Goal: Task Accomplishment & Management: Manage account settings

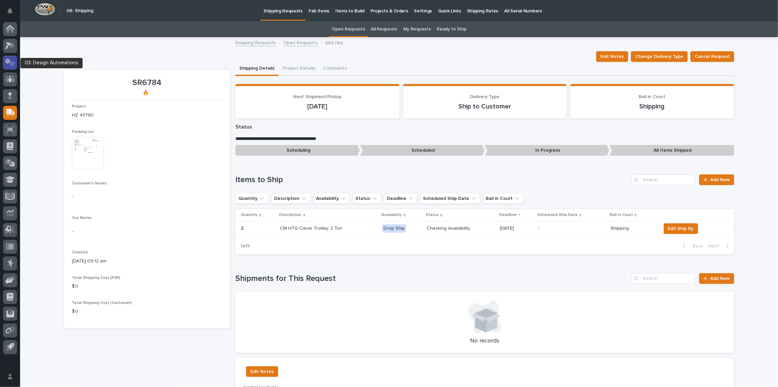
click at [10, 65] on icon at bounding box center [10, 63] width 10 height 8
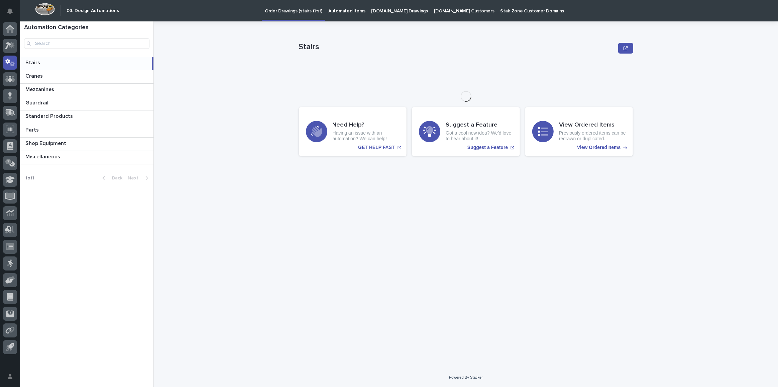
click at [368, 7] on div "[DOMAIN_NAME] Drawings" at bounding box center [399, 7] width 63 height 14
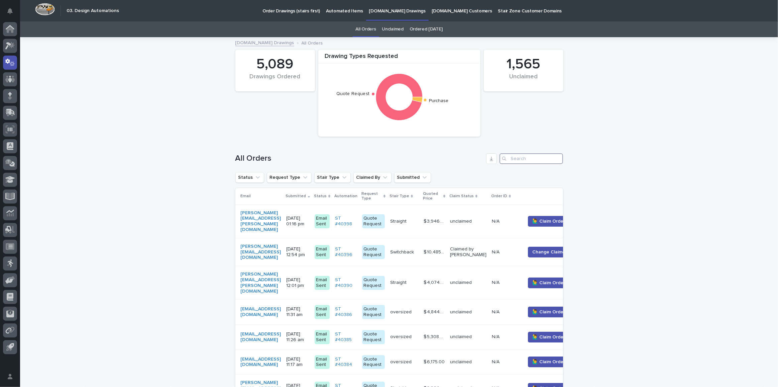
click at [528, 162] on input "Search" at bounding box center [532, 158] width 64 height 11
paste input "[EMAIL_ADDRESS][DOMAIN_NAME]"
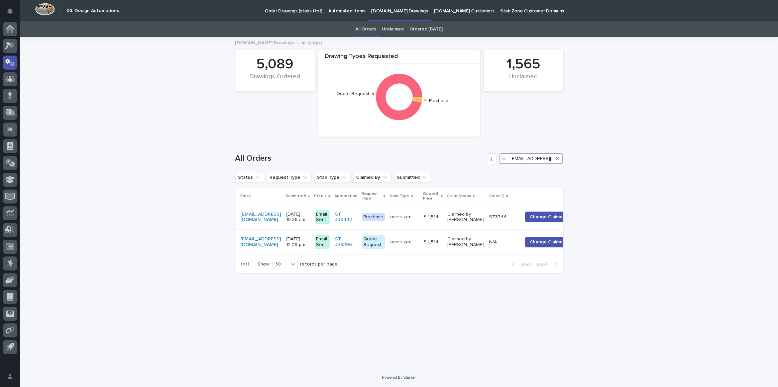
click at [533, 158] on input "[EMAIL_ADDRESS][DOMAIN_NAME]" at bounding box center [532, 158] width 64 height 11
drag, startPoint x: 511, startPoint y: 158, endPoint x: 684, endPoint y: 178, distance: 175.0
click at [684, 178] on div "Loading... Saving… Loading... Saving… Drawing Types Requested Quote Request Pur…" at bounding box center [399, 203] width 758 height 330
paste input "mclueder"
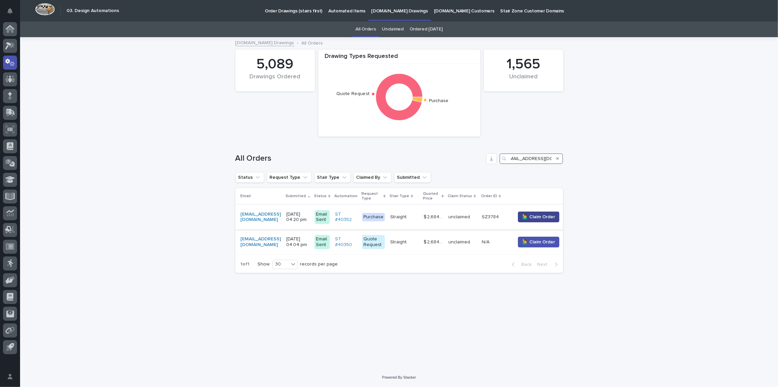
type input "[EMAIL_ADDRESS][DOMAIN_NAME]"
click at [528, 218] on span "🙋‍♂️ Claim Order" at bounding box center [538, 216] width 33 height 7
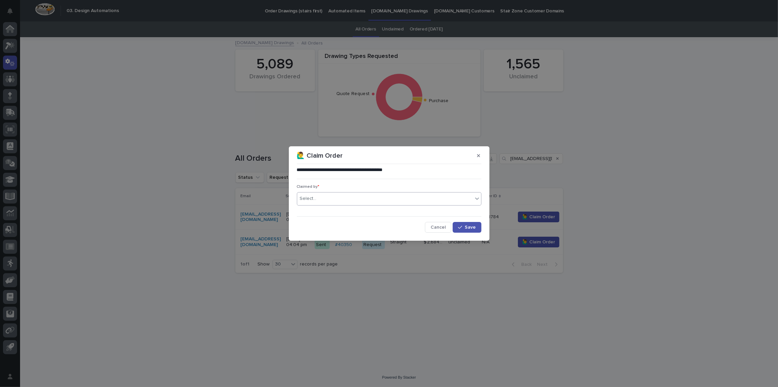
click at [327, 195] on div "Select..." at bounding box center [385, 198] width 176 height 11
type input "****"
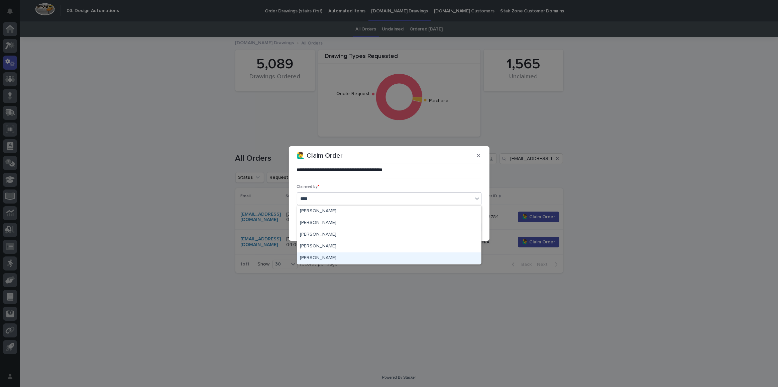
click at [332, 258] on div "[PERSON_NAME]" at bounding box center [389, 258] width 184 height 12
click at [332, 258] on div "**********" at bounding box center [389, 193] width 778 height 387
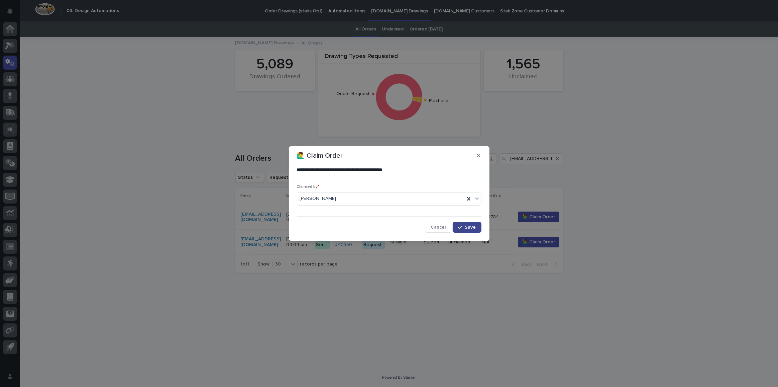
click at [469, 224] on button "Save" at bounding box center [467, 227] width 28 height 11
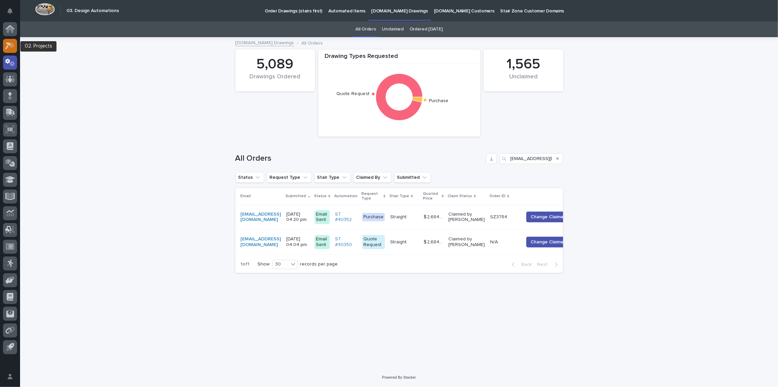
click at [11, 48] on icon at bounding box center [10, 46] width 10 height 8
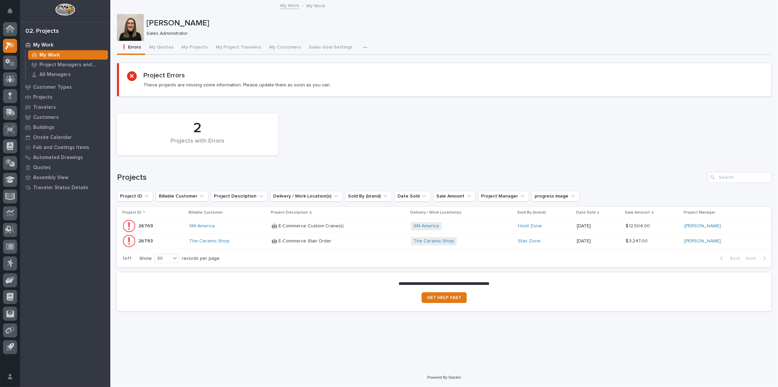
click at [244, 244] on div "The Ceramic Shop" at bounding box center [227, 240] width 77 height 11
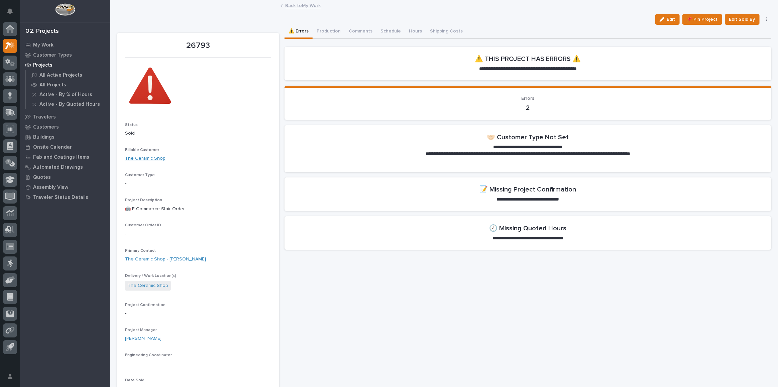
click at [132, 158] on link "The Ceramic Shop" at bounding box center [145, 158] width 40 height 7
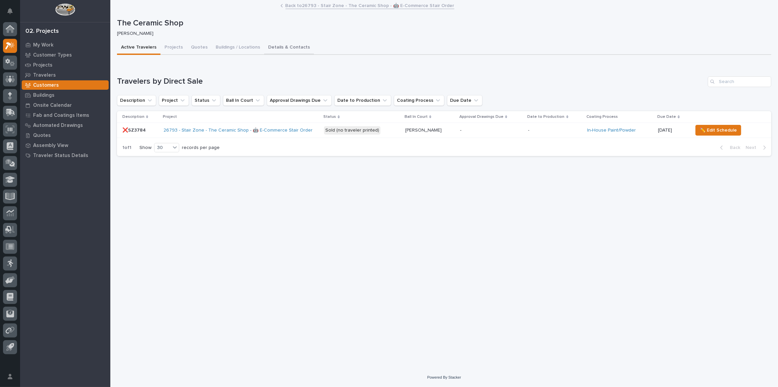
click at [282, 49] on button "Details & Contacts" at bounding box center [289, 48] width 50 height 14
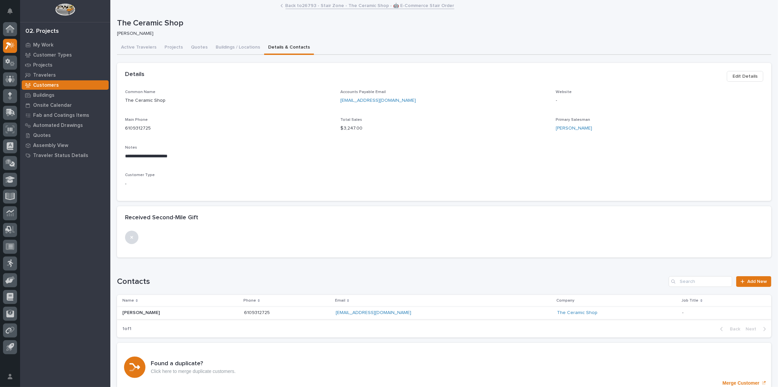
click at [741, 78] on span "Edit Details" at bounding box center [745, 76] width 25 height 8
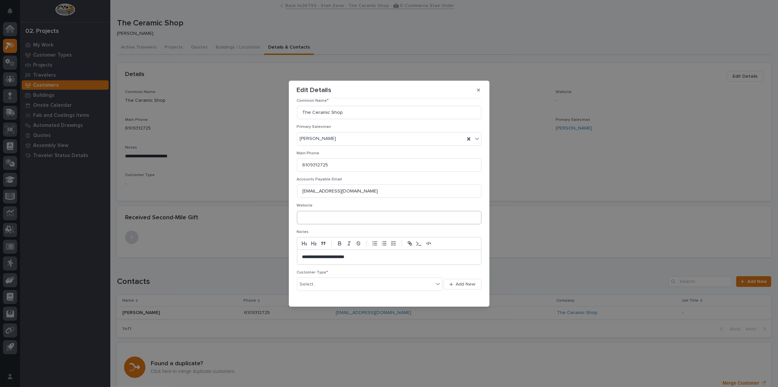
scroll to position [52, 0]
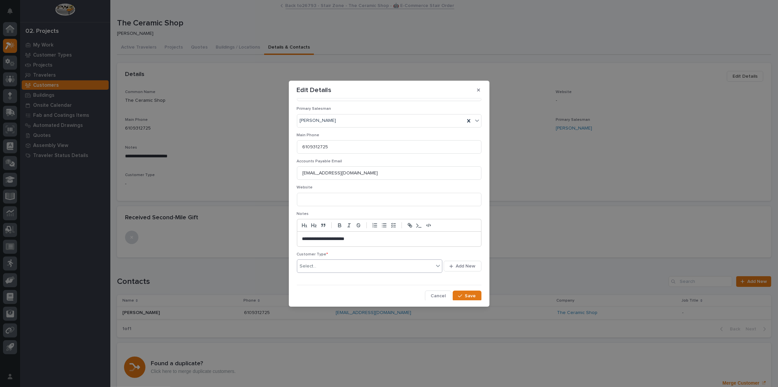
click at [347, 263] on div "Select..." at bounding box center [365, 265] width 137 height 11
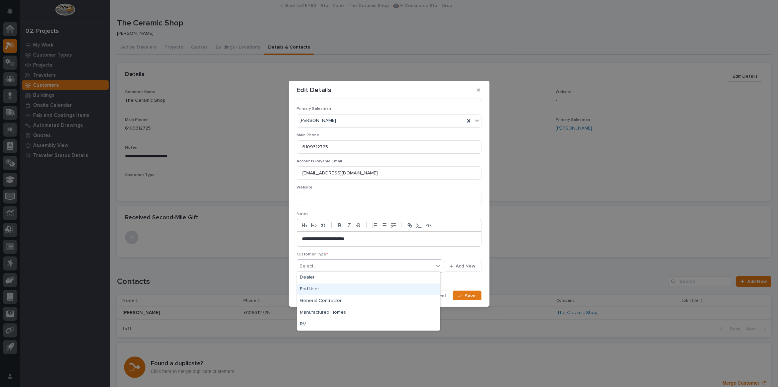
click at [323, 288] on div "End User" at bounding box center [368, 289] width 143 height 12
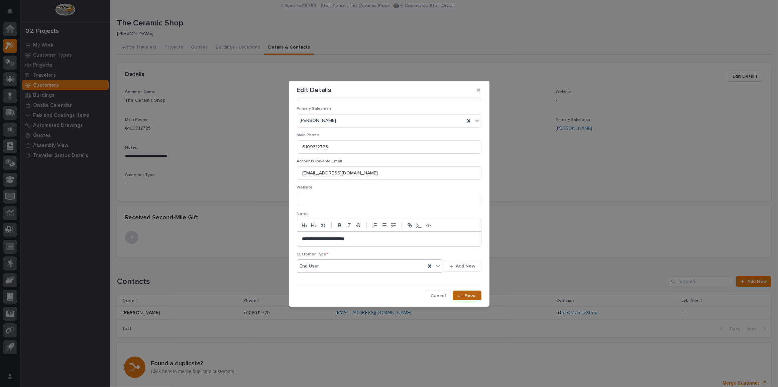
click at [458, 293] on icon "button" at bounding box center [460, 295] width 4 height 5
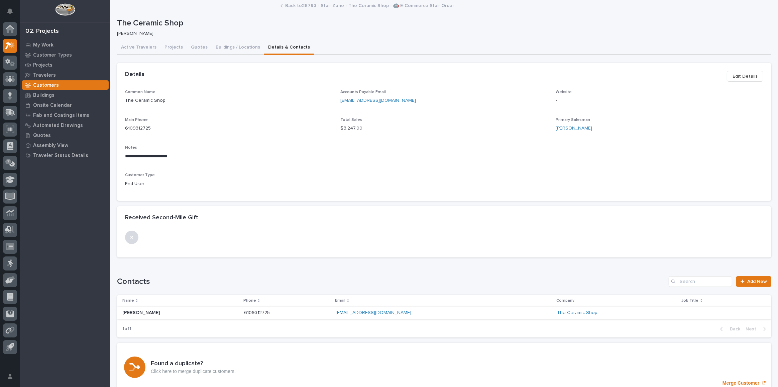
click at [364, 8] on link "Back to 26793 - Stair Zone - The Ceramic Shop - 🤖 E-Commerce Stair Order" at bounding box center [370, 5] width 169 height 8
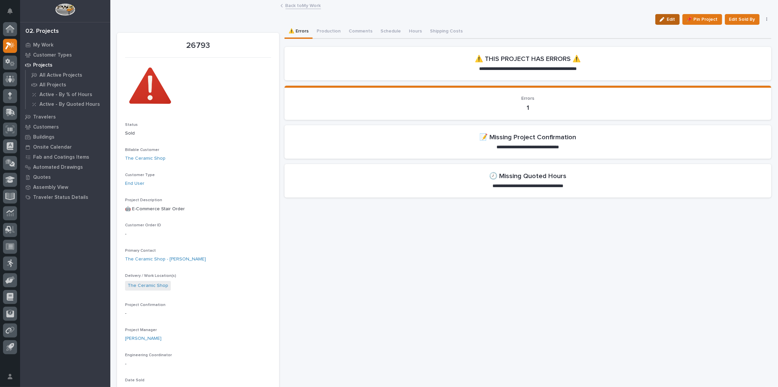
click at [674, 19] on button "Edit" at bounding box center [667, 19] width 24 height 11
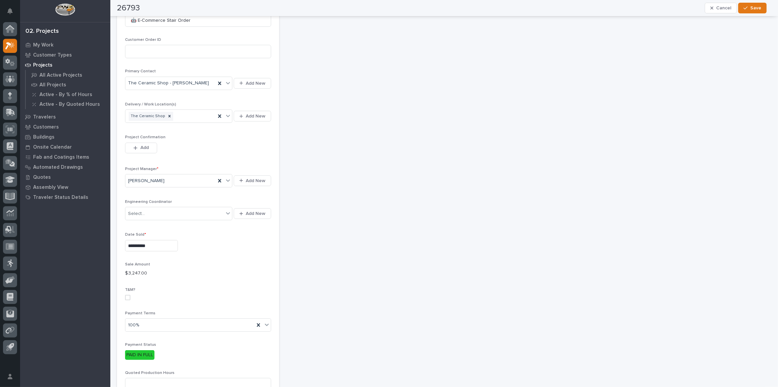
scroll to position [152, 0]
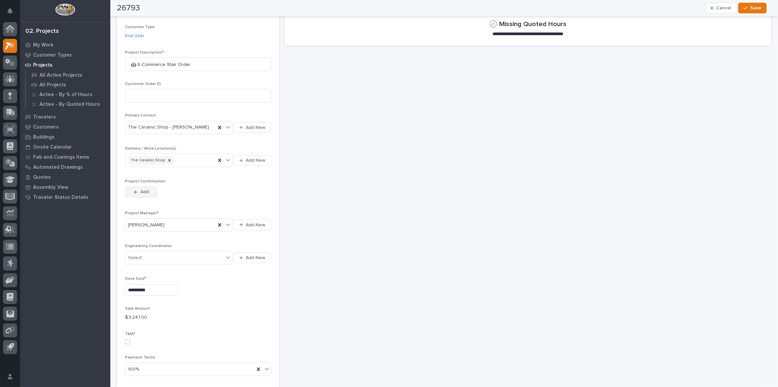
click at [146, 189] on span "Add" at bounding box center [144, 192] width 8 height 6
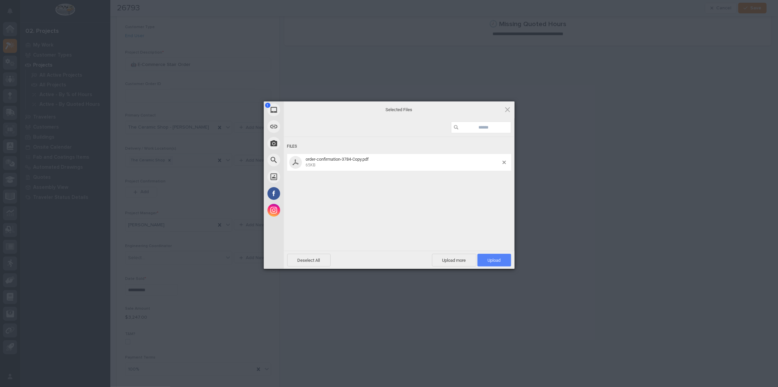
click at [496, 258] on span "Upload 1" at bounding box center [494, 259] width 13 height 5
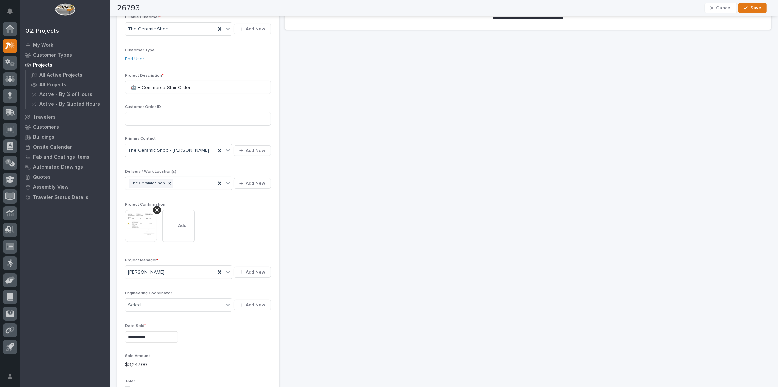
scroll to position [56, 0]
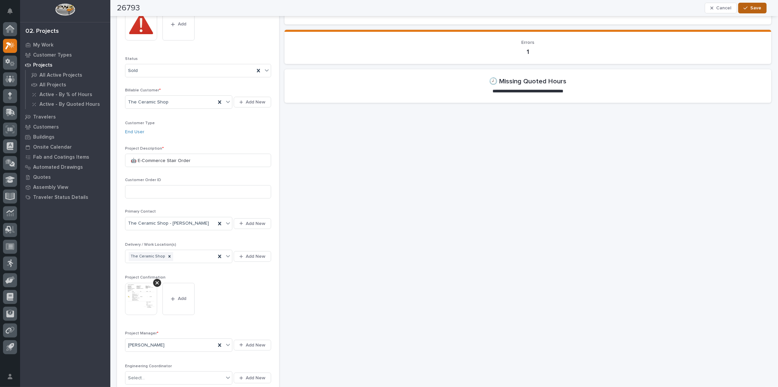
click at [754, 9] on span "Save" at bounding box center [755, 8] width 11 height 6
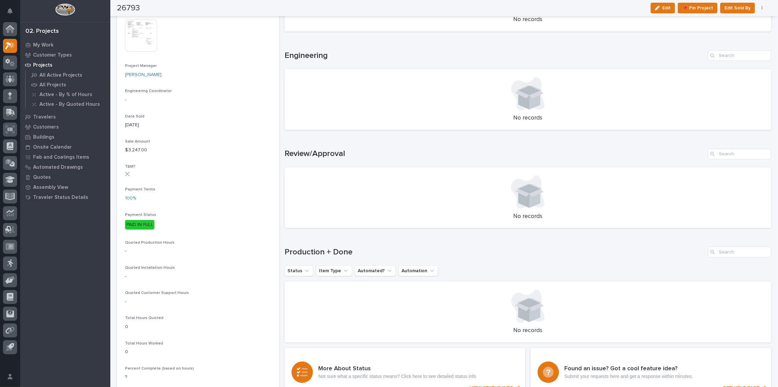
scroll to position [299, 0]
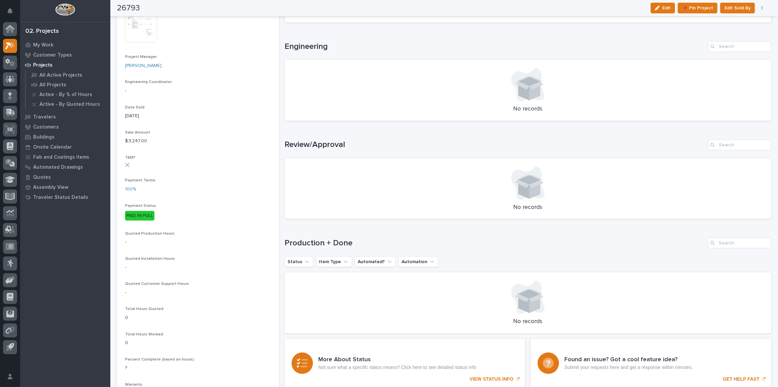
click at [618, 244] on h1 "Production + Done" at bounding box center [495, 243] width 421 height 10
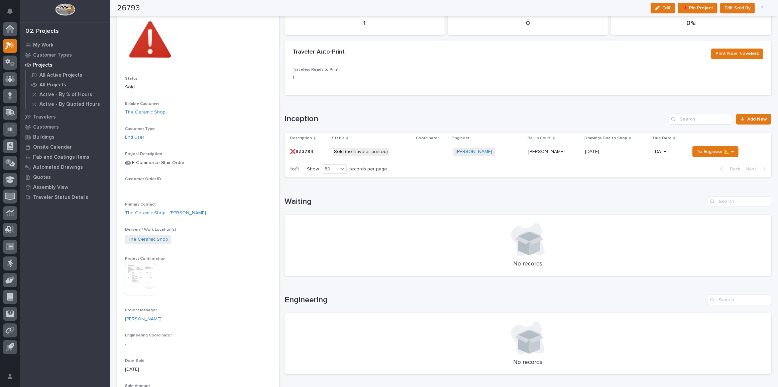
scroll to position [0, 0]
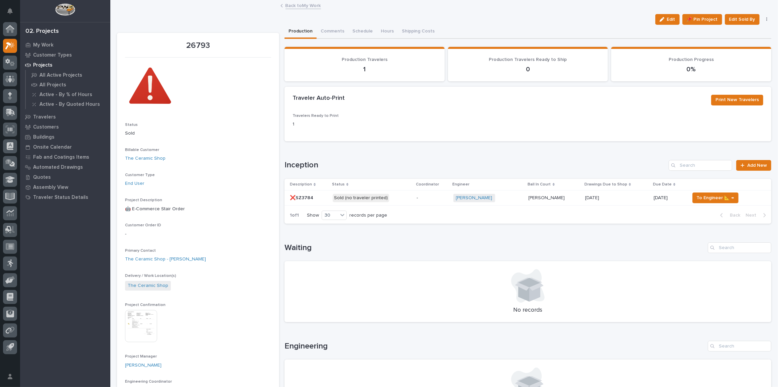
click at [396, 197] on p "Sold (no traveler printed)" at bounding box center [372, 198] width 79 height 8
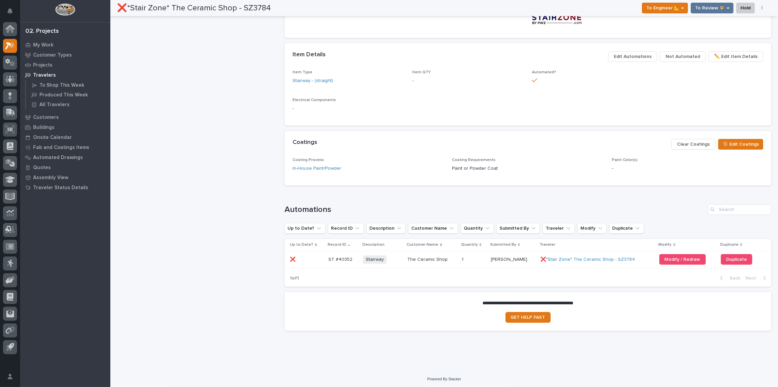
scroll to position [366, 0]
click at [470, 258] on p at bounding box center [474, 259] width 24 height 6
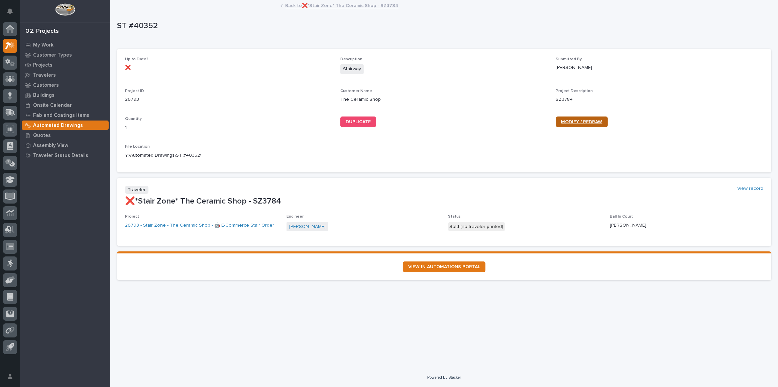
click at [585, 118] on link "MODIFY / REDRAW" at bounding box center [582, 121] width 52 height 11
click at [319, 4] on link "Back to ❌*Stair Zone* The Ceramic Shop - SZ3784" at bounding box center [342, 5] width 113 height 8
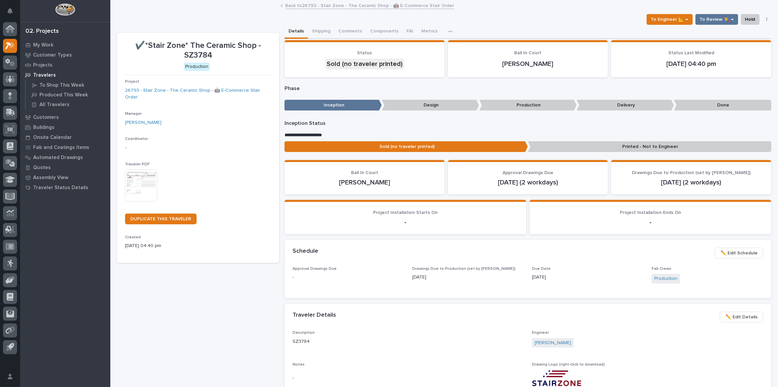
click at [311, 8] on link "Back to 26793 - Stair Zone - The Ceramic Shop - 🤖 E-Commerce Stair Order" at bounding box center [370, 5] width 169 height 8
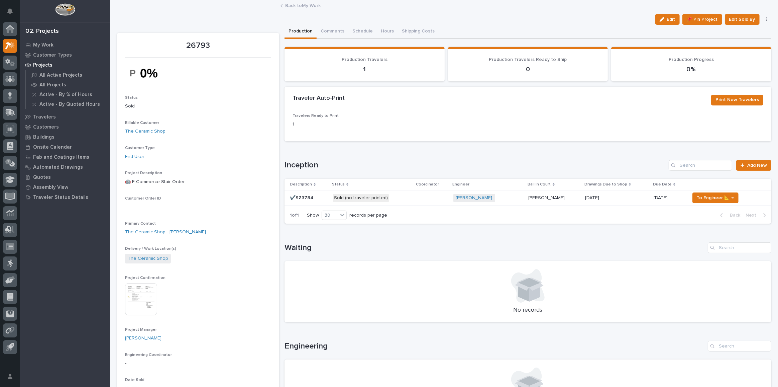
drag, startPoint x: 660, startPoint y: 22, endPoint x: 431, endPoint y: 189, distance: 283.4
click at [660, 22] on button "Edit" at bounding box center [667, 19] width 24 height 11
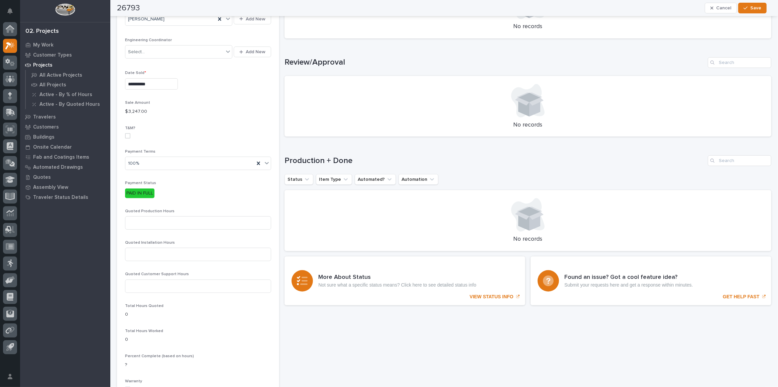
scroll to position [395, 0]
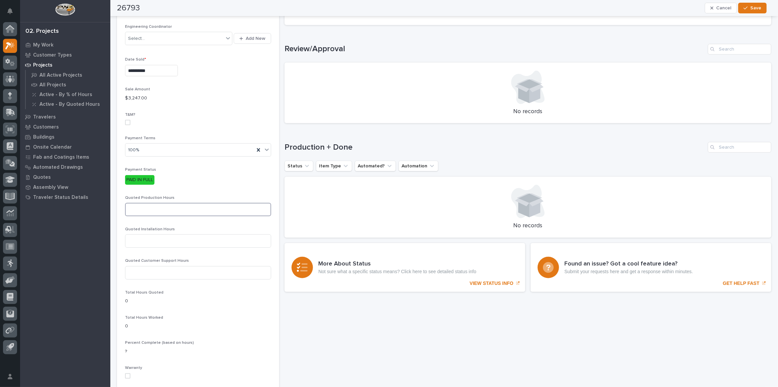
click at [169, 206] on input at bounding box center [198, 209] width 146 height 13
type input "11"
click at [280, 184] on div "**********" at bounding box center [444, 118] width 654 height 977
click at [751, 10] on button "Save" at bounding box center [752, 8] width 28 height 11
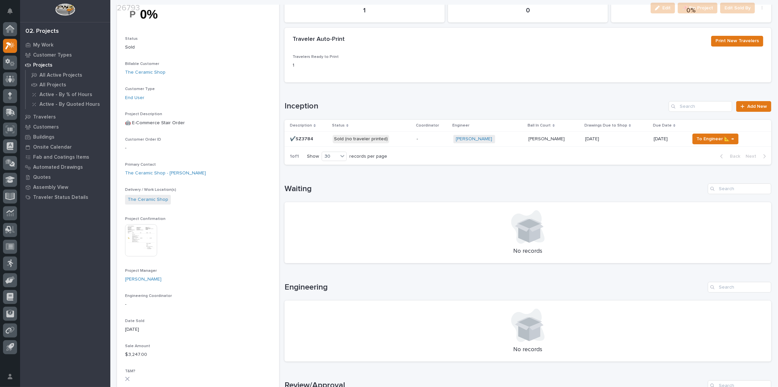
scroll to position [61, 0]
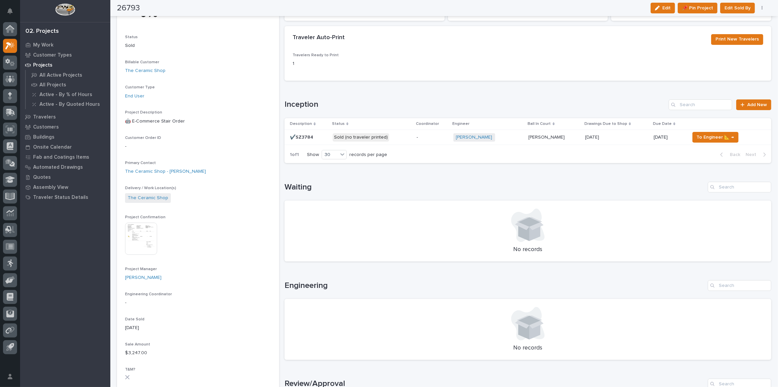
click at [396, 134] on p "Sold (no traveler printed)" at bounding box center [372, 137] width 79 height 8
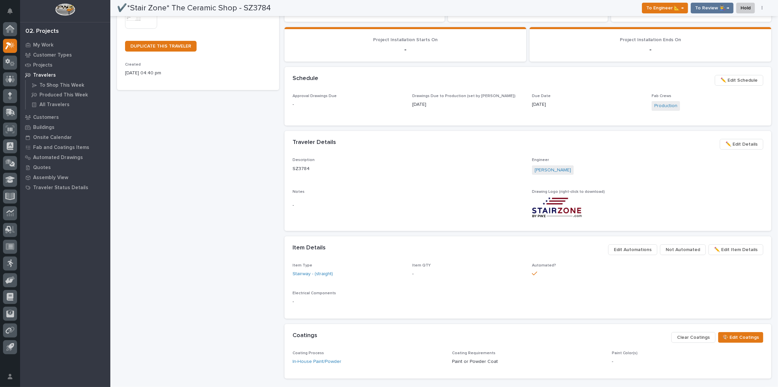
scroll to position [182, 0]
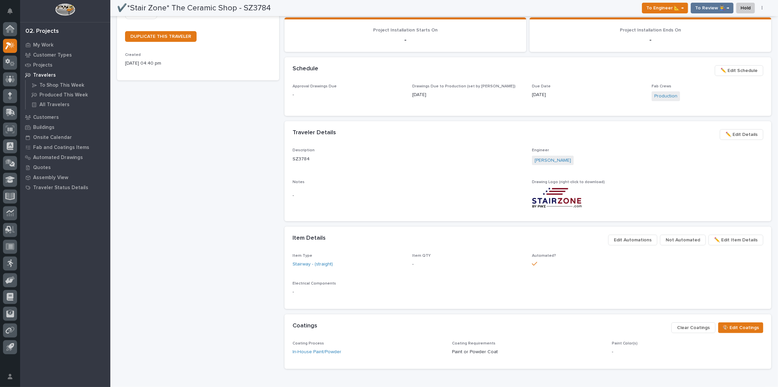
click at [746, 134] on span "✏️ Edit Details" at bounding box center [742, 134] width 32 height 8
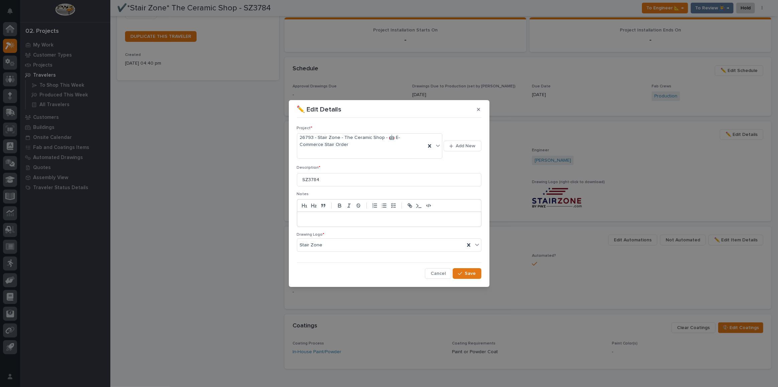
click at [324, 213] on div at bounding box center [389, 219] width 184 height 15
click at [335, 215] on div at bounding box center [389, 219] width 184 height 15
click at [469, 275] on span "Save" at bounding box center [470, 273] width 11 height 6
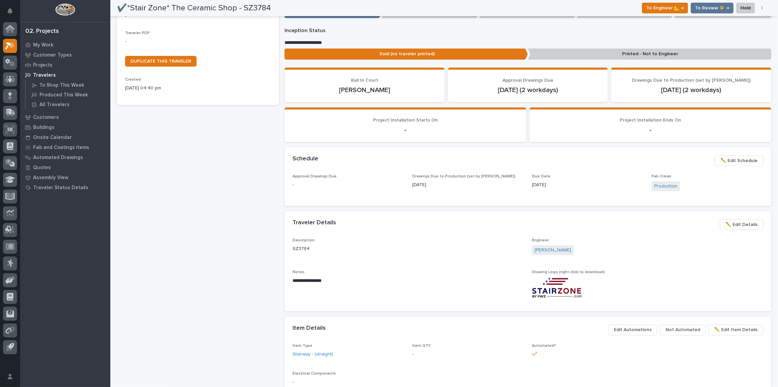
scroll to position [0, 0]
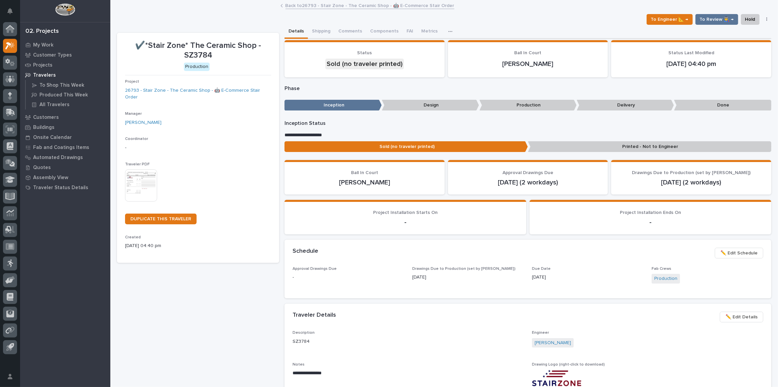
click at [142, 176] on img at bounding box center [141, 185] width 32 height 32
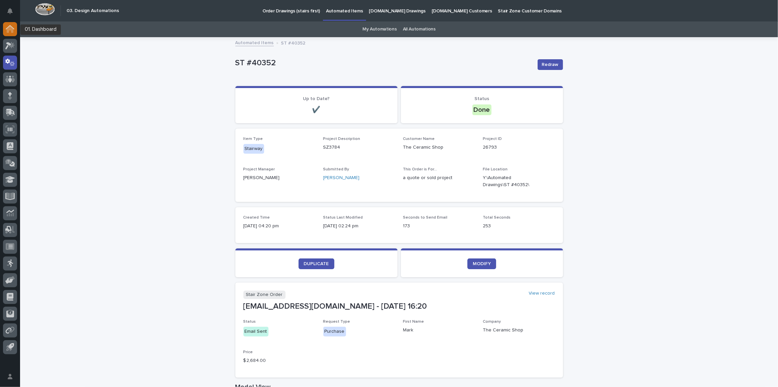
click at [10, 25] on icon at bounding box center [10, 29] width 9 height 8
